Goal: Task Accomplishment & Management: Use online tool/utility

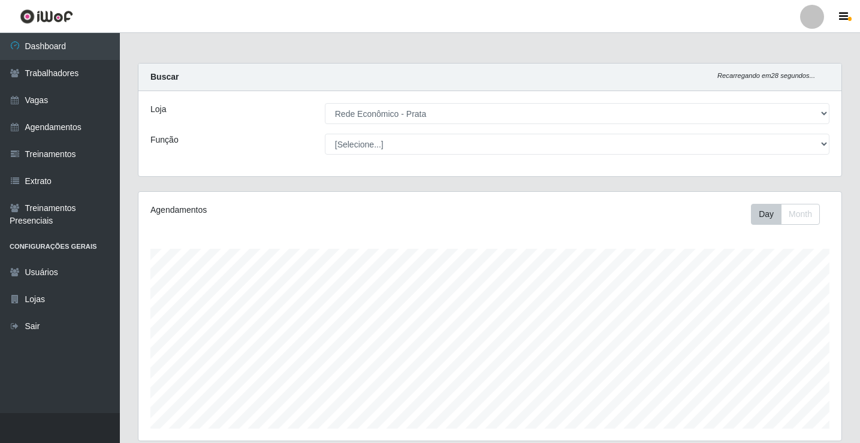
select select "192"
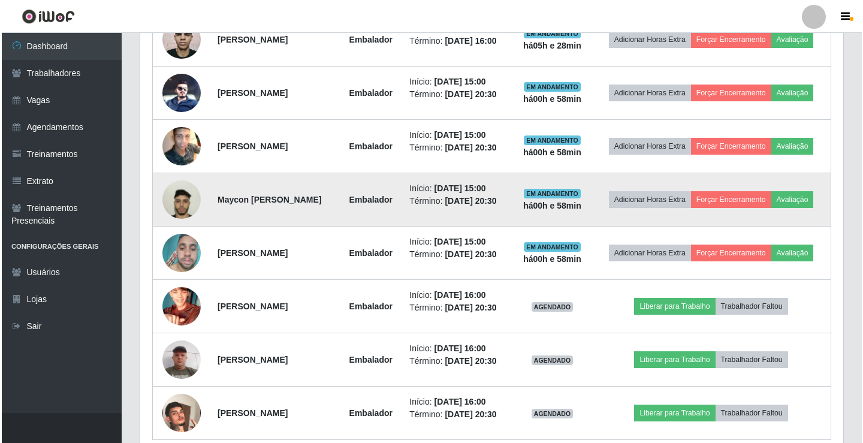
scroll to position [673, 0]
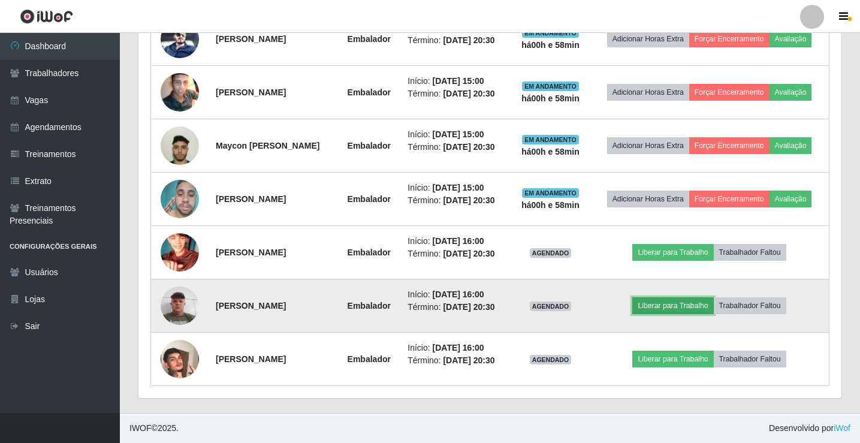
click at [678, 306] on button "Liberar para Trabalho" at bounding box center [673, 305] width 81 height 17
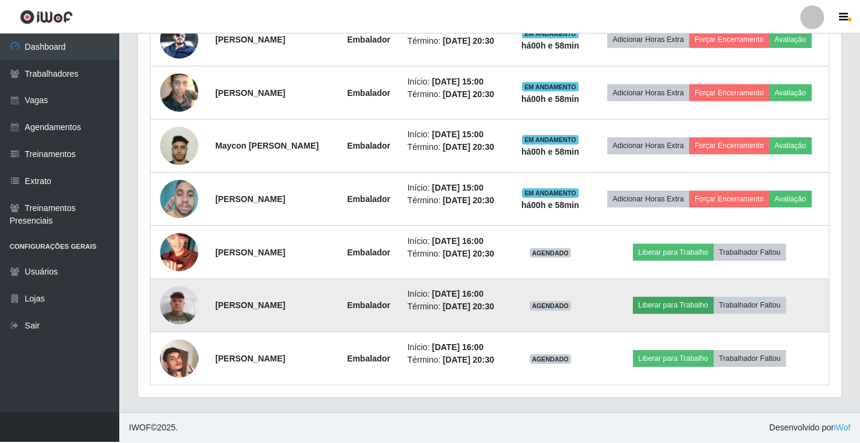
scroll to position [249, 697]
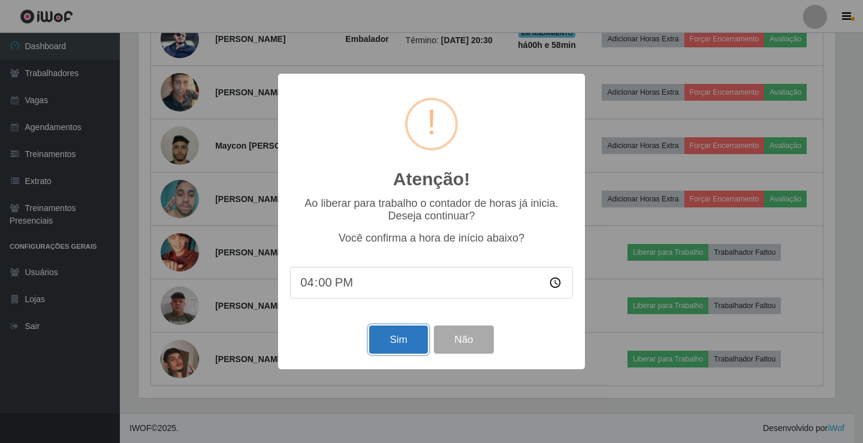
click at [390, 341] on button "Sim" at bounding box center [398, 340] width 58 height 28
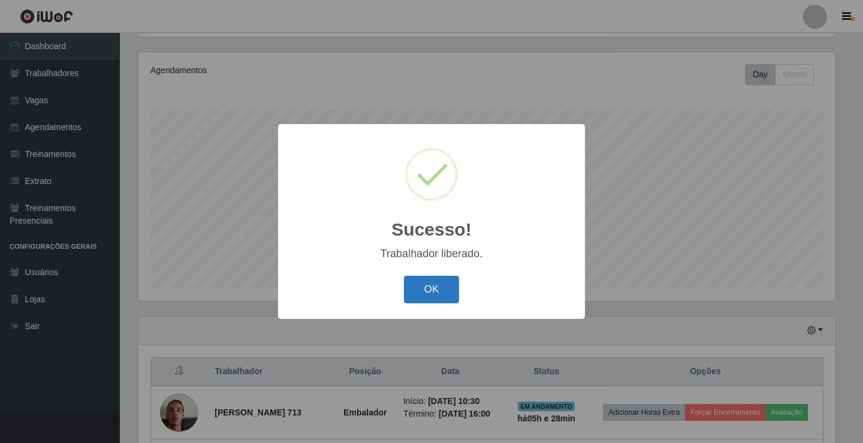
click at [423, 291] on button "OK" at bounding box center [432, 290] width 56 height 28
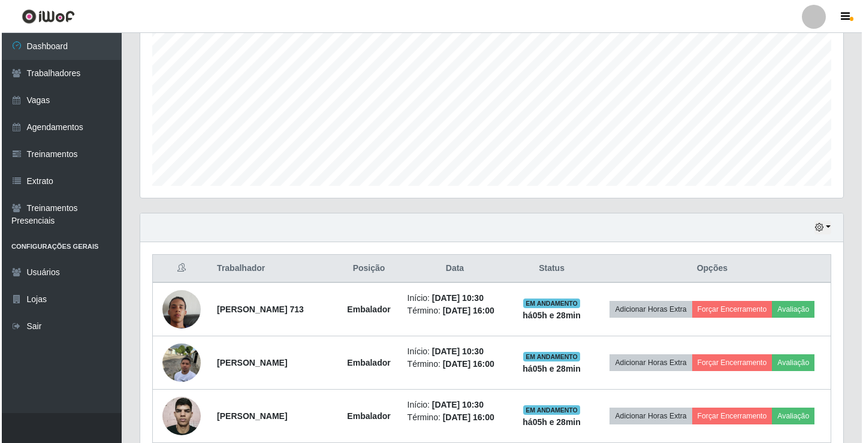
scroll to position [260, 0]
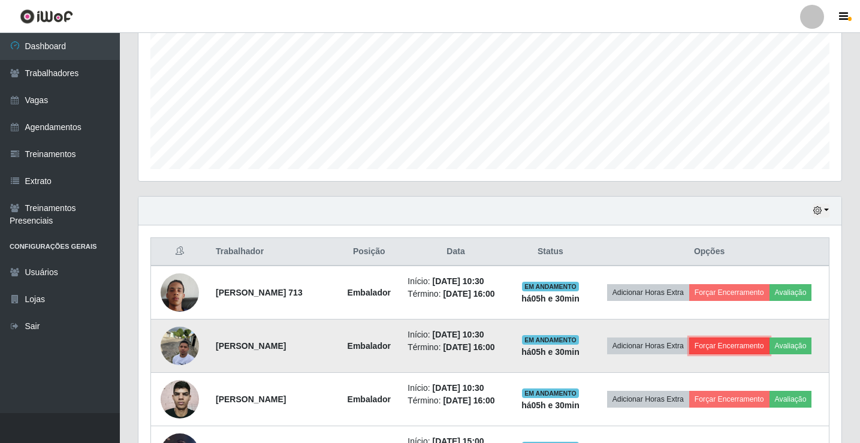
click at [714, 342] on button "Forçar Encerramento" at bounding box center [730, 346] width 80 height 17
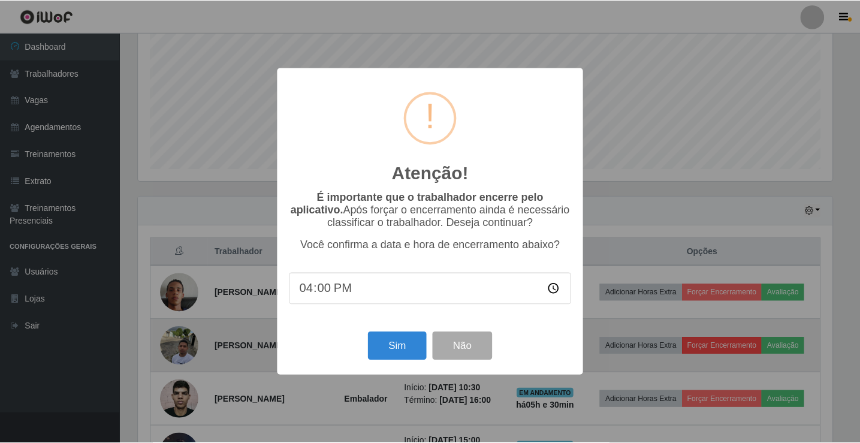
scroll to position [249, 697]
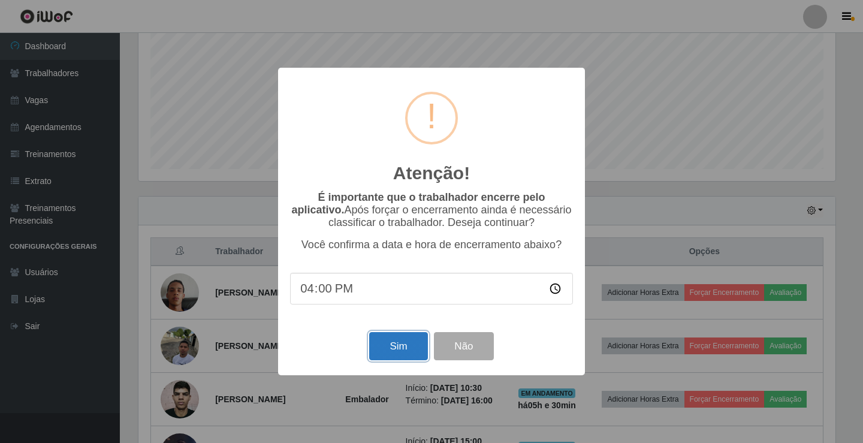
click at [393, 354] on button "Sim" at bounding box center [398, 346] width 58 height 28
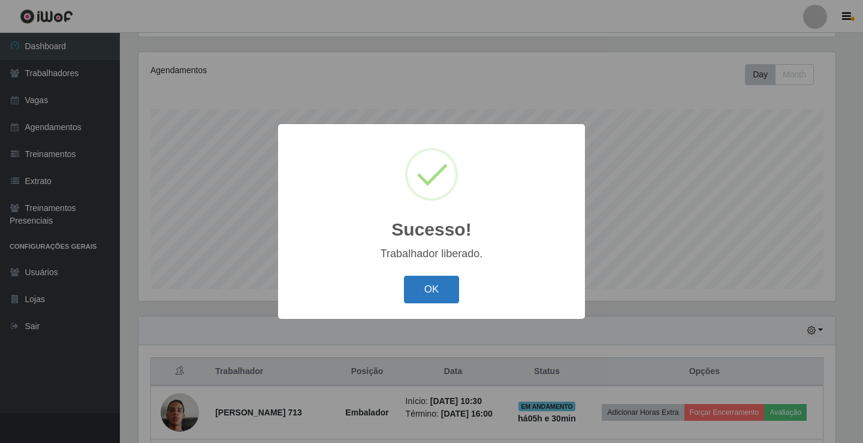
click at [454, 291] on button "OK" at bounding box center [432, 290] width 56 height 28
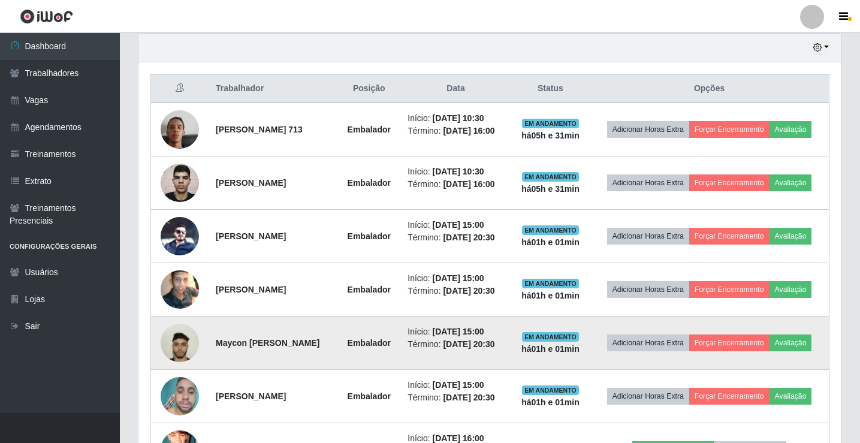
scroll to position [320, 0]
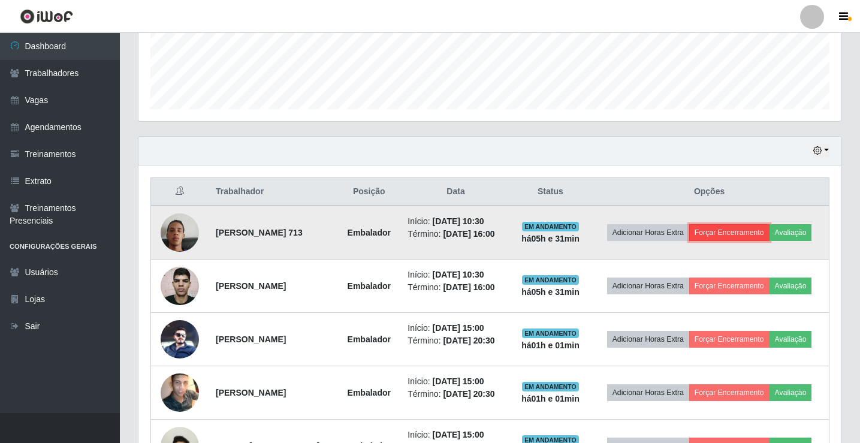
click at [734, 230] on button "Forçar Encerramento" at bounding box center [730, 232] width 80 height 17
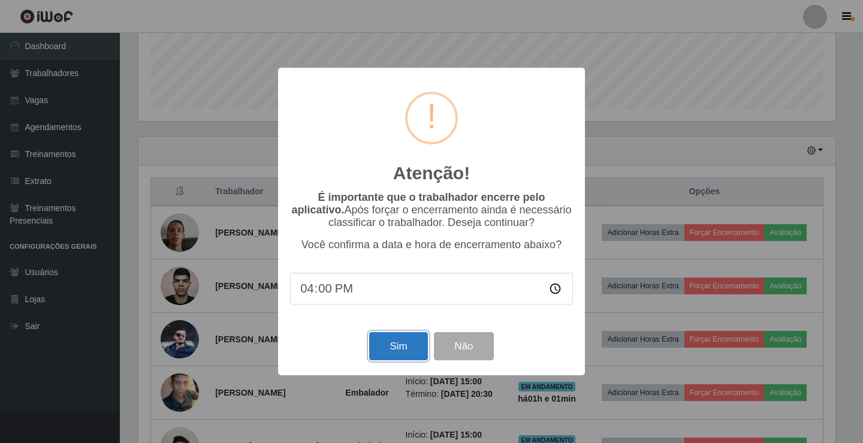
click at [391, 351] on button "Sim" at bounding box center [398, 346] width 58 height 28
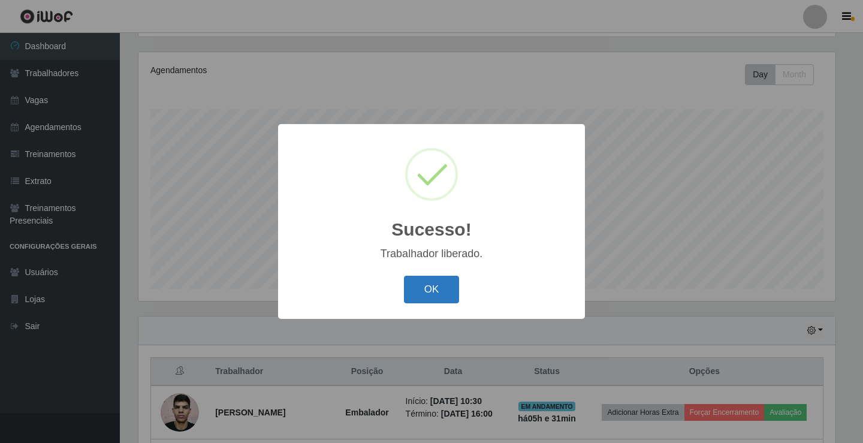
click at [424, 290] on button "OK" at bounding box center [432, 290] width 56 height 28
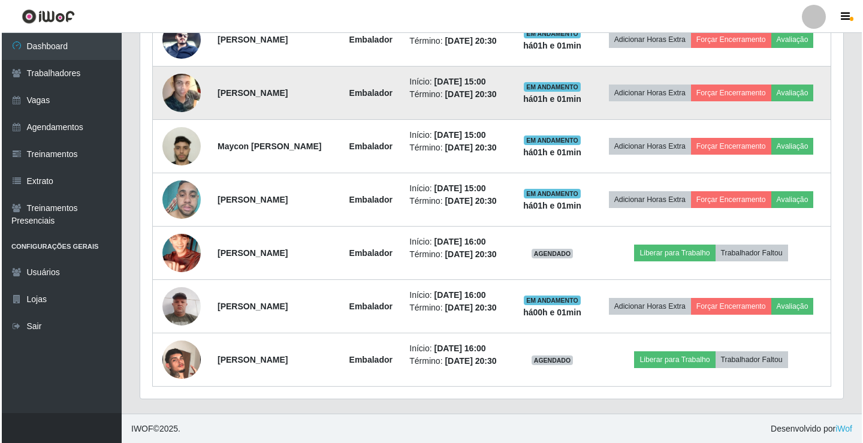
scroll to position [567, 0]
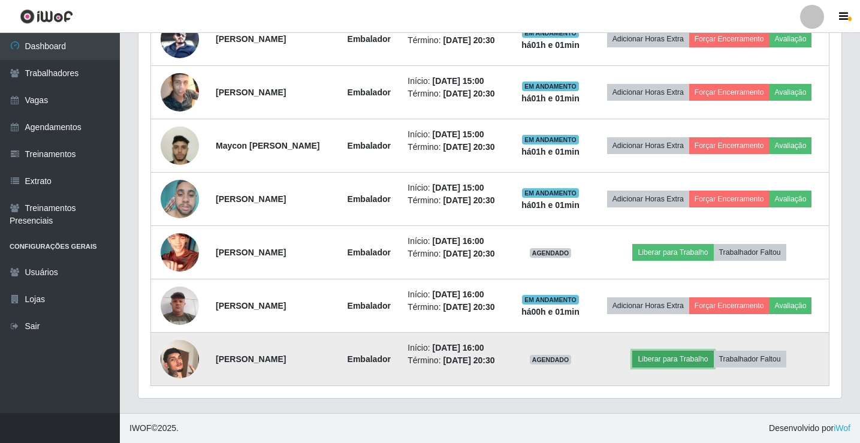
click at [684, 356] on button "Liberar para Trabalho" at bounding box center [673, 359] width 81 height 17
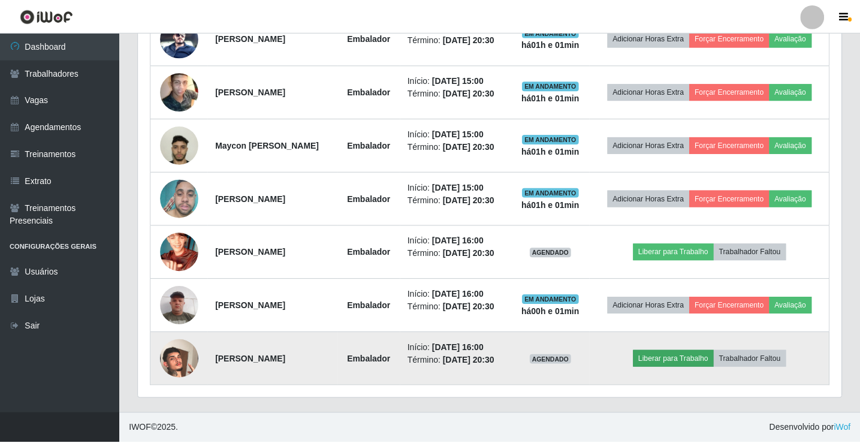
scroll to position [249, 697]
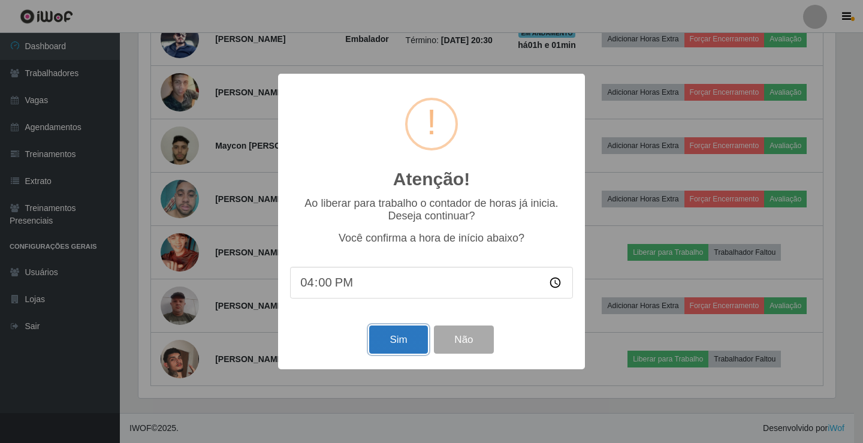
click at [403, 336] on button "Sim" at bounding box center [398, 340] width 58 height 28
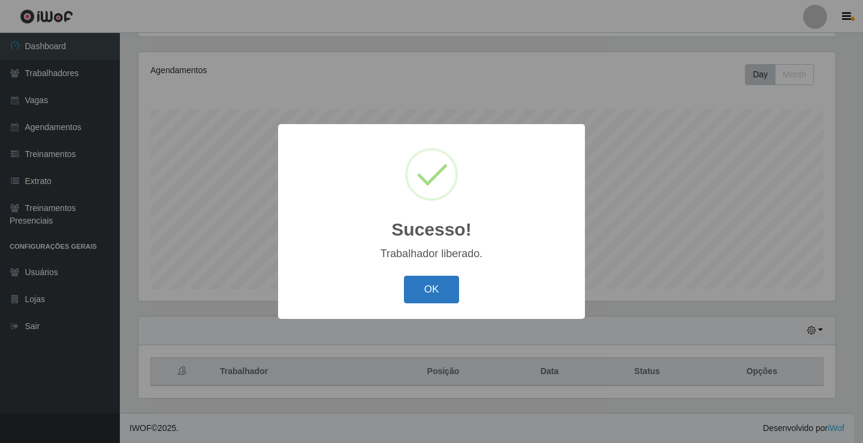
click at [429, 300] on button "OK" at bounding box center [432, 290] width 56 height 28
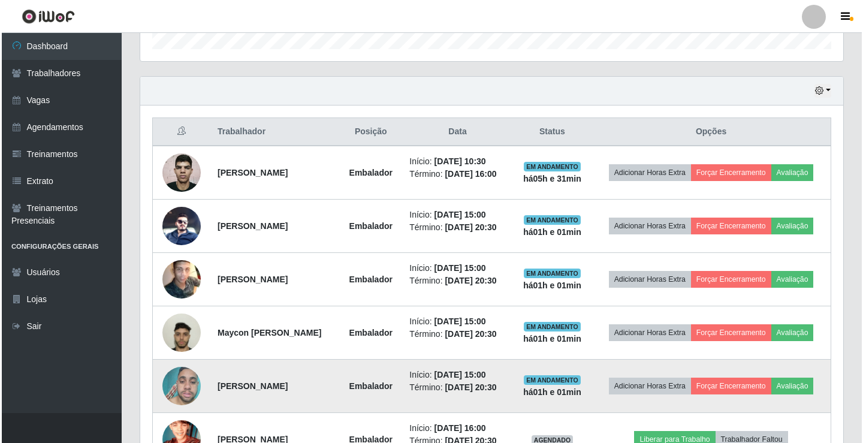
scroll to position [439, 0]
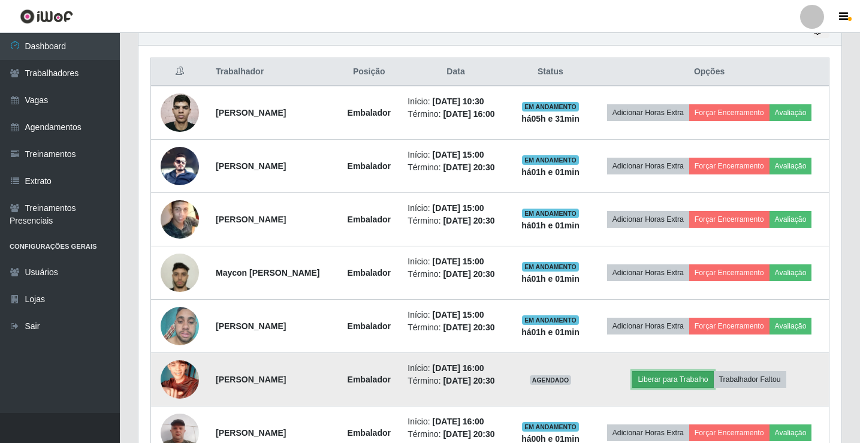
click at [676, 374] on button "Liberar para Trabalho" at bounding box center [673, 379] width 81 height 17
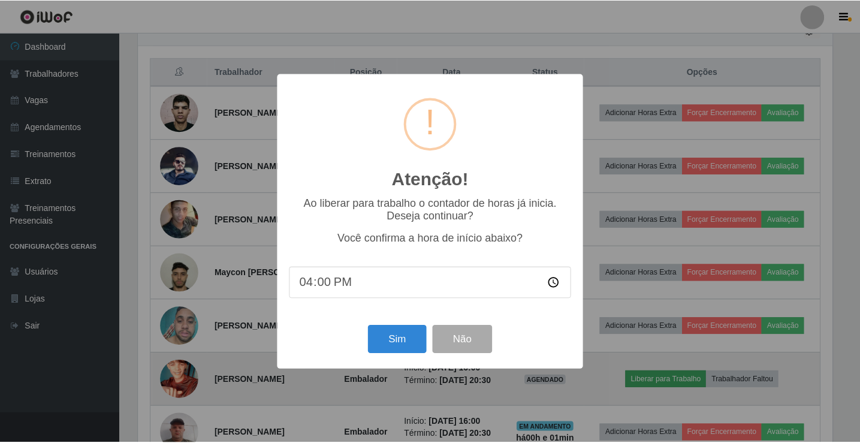
scroll to position [249, 697]
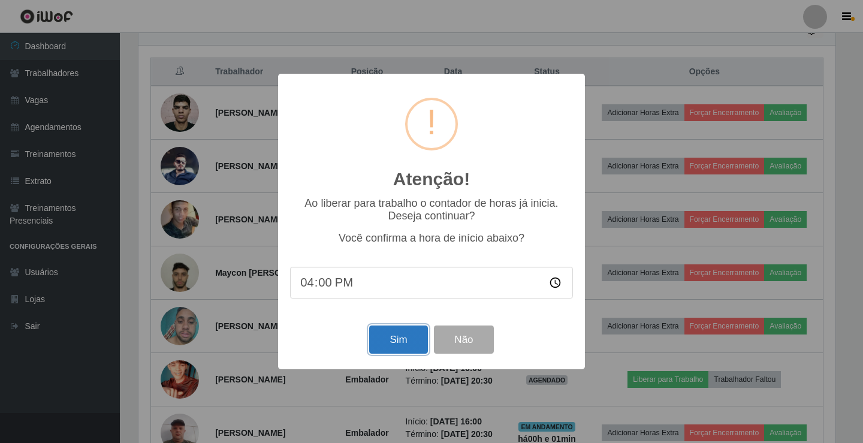
click at [393, 330] on button "Sim" at bounding box center [398, 340] width 58 height 28
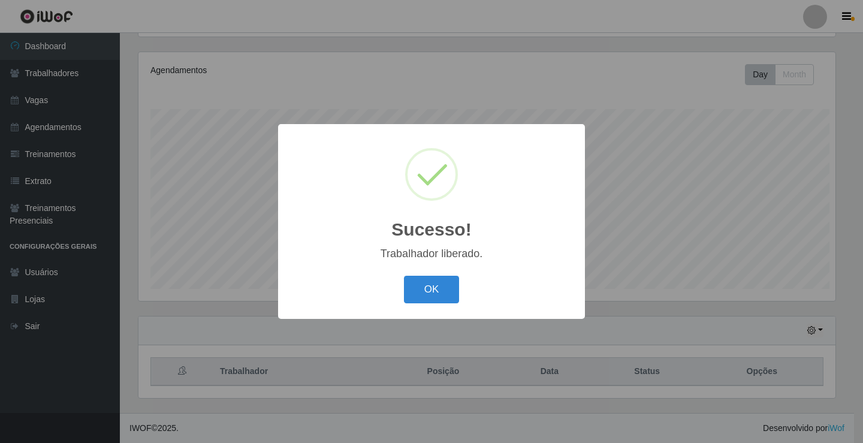
scroll to position [0, 0]
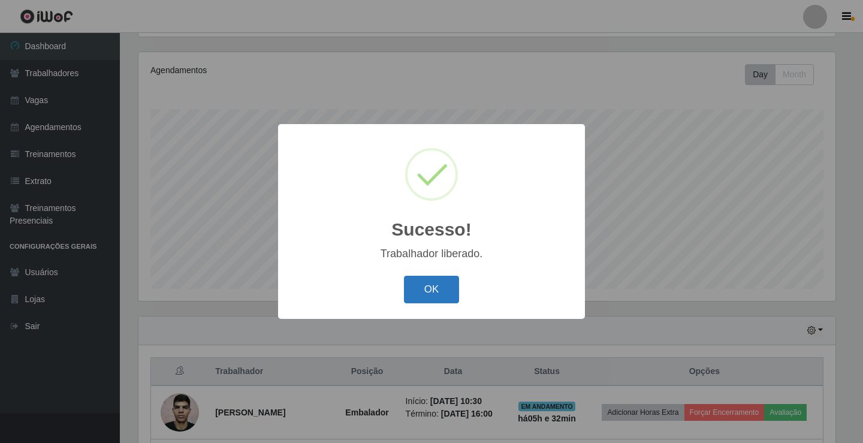
click at [438, 285] on button "OK" at bounding box center [432, 290] width 56 height 28
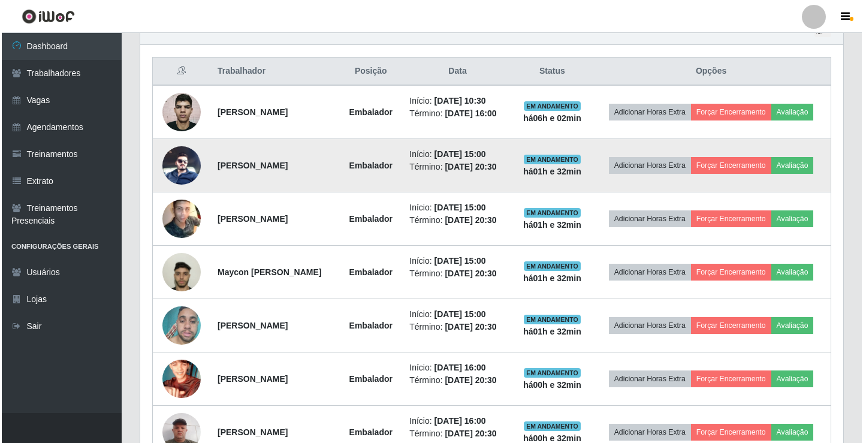
scroll to position [439, 0]
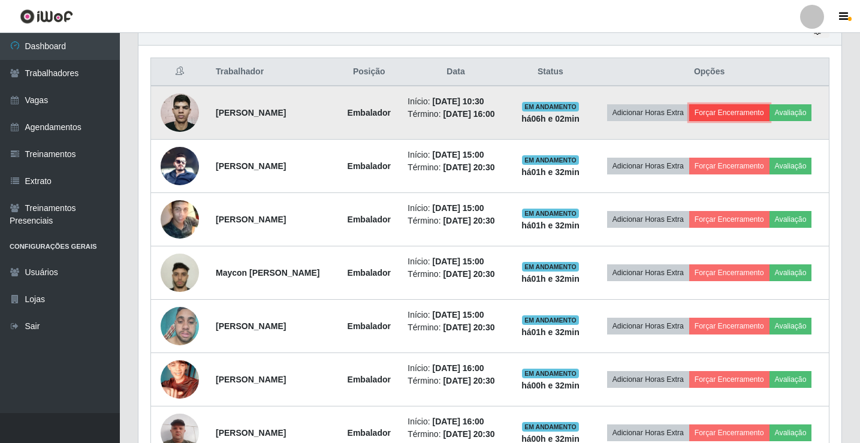
click at [736, 114] on button "Forçar Encerramento" at bounding box center [730, 112] width 80 height 17
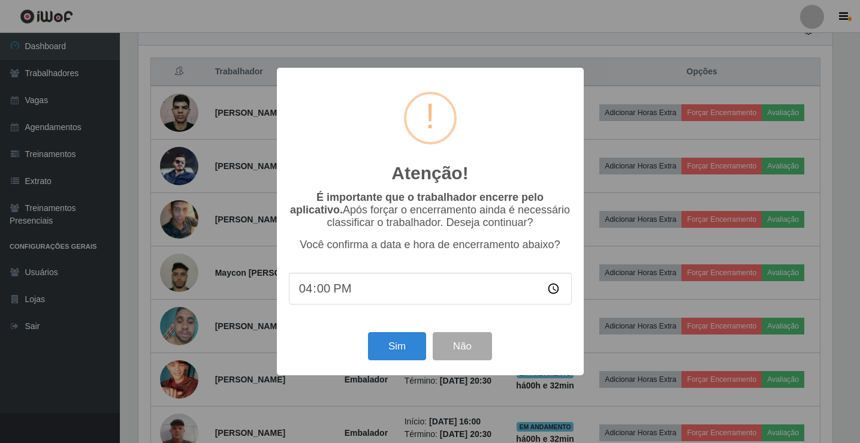
scroll to position [249, 697]
click at [392, 350] on button "Sim" at bounding box center [398, 346] width 58 height 28
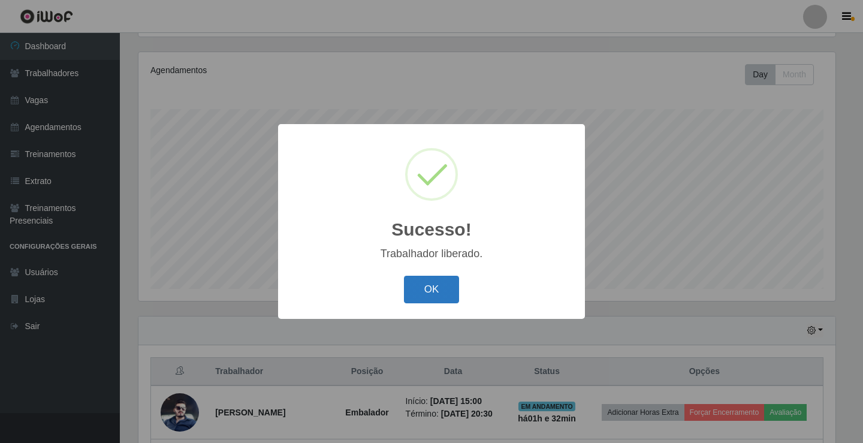
click at [424, 290] on button "OK" at bounding box center [432, 290] width 56 height 28
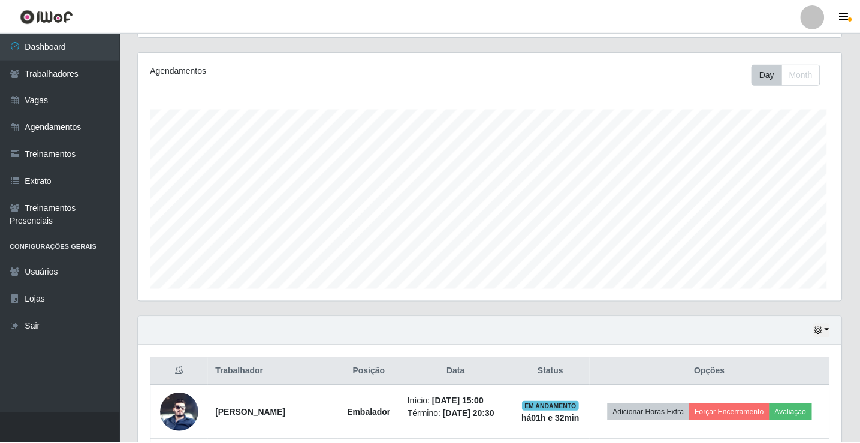
scroll to position [249, 703]
